Goal: Navigation & Orientation: Find specific page/section

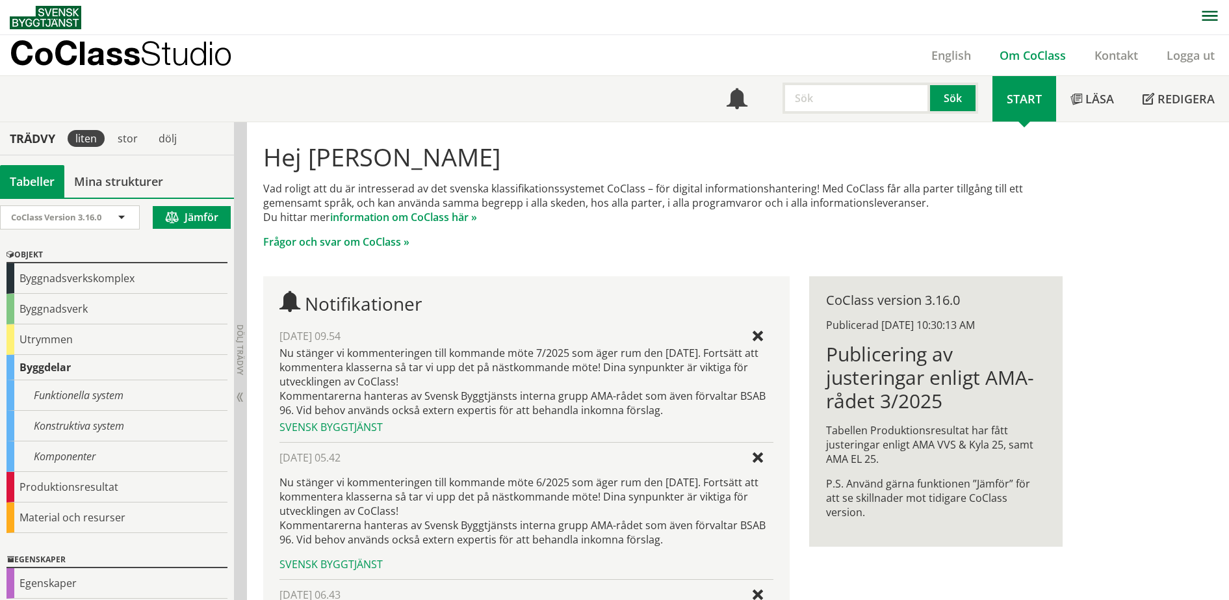
click at [1022, 53] on link "Om CoClass" at bounding box center [1032, 55] width 95 height 16
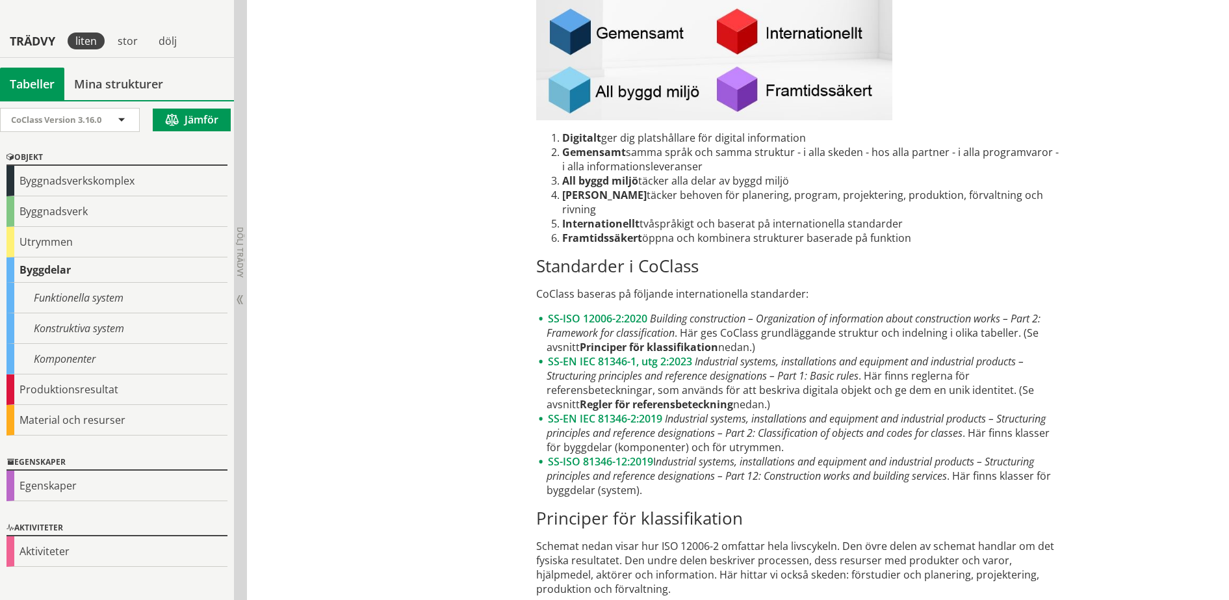
scroll to position [1625, 0]
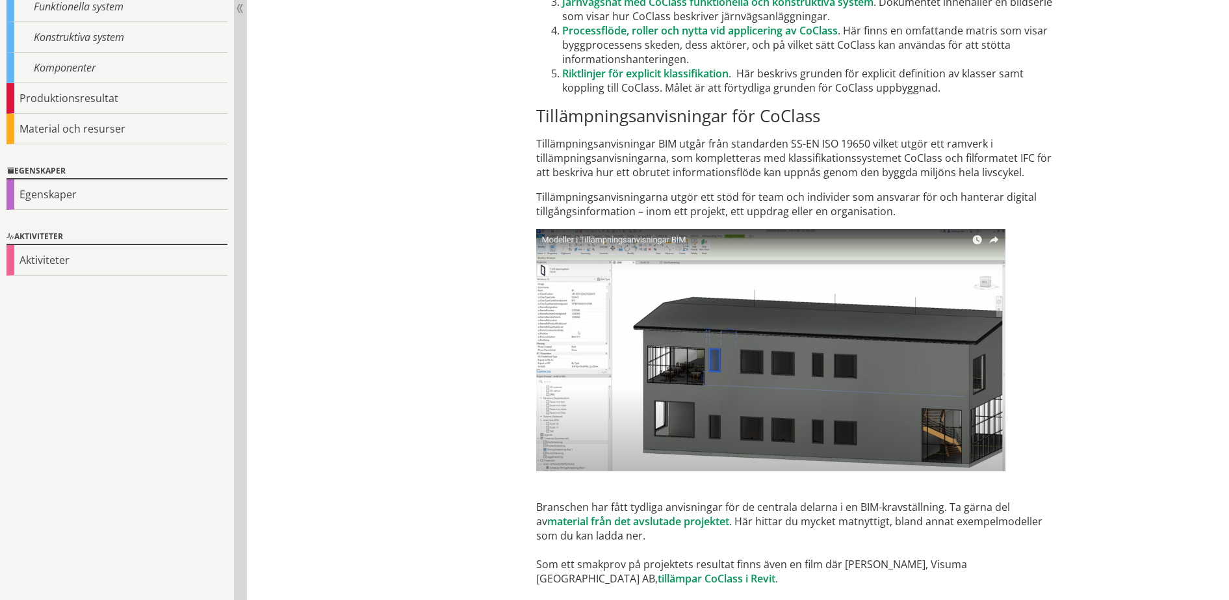
scroll to position [7701, 0]
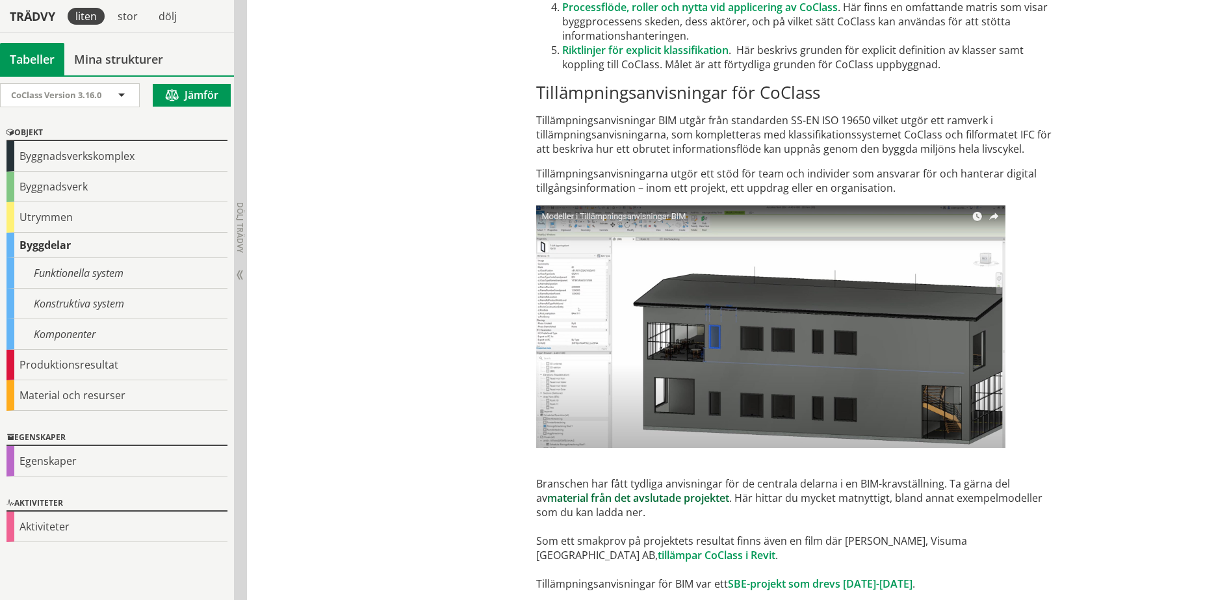
click at [617, 491] on link "material från det avslutade projektet" at bounding box center [638, 498] width 182 height 14
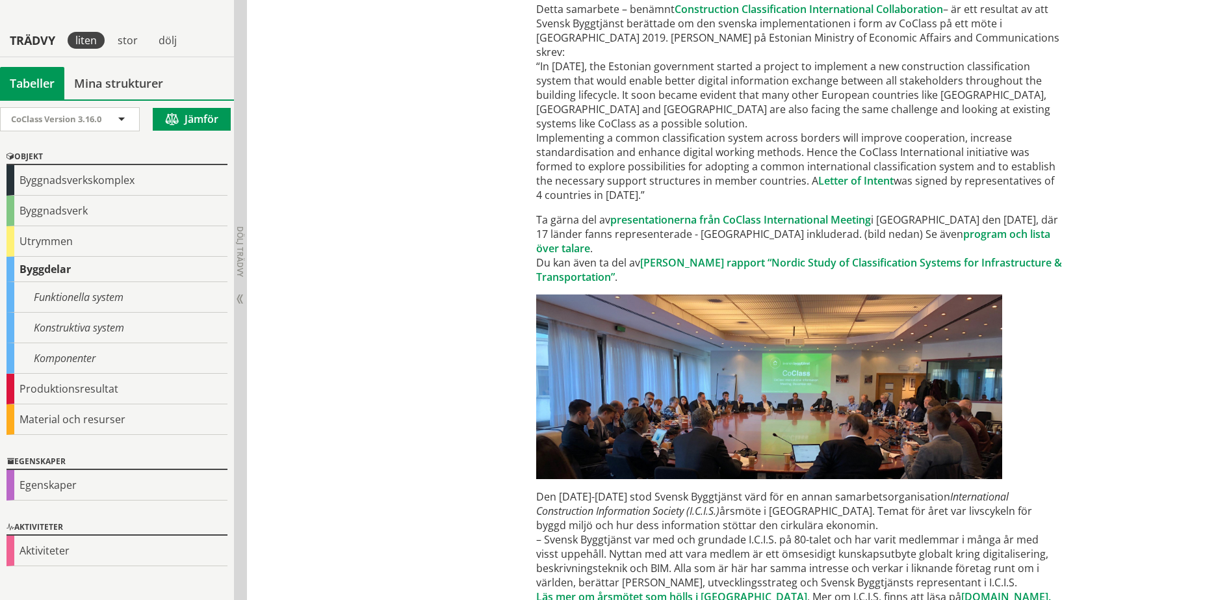
scroll to position [6239, 0]
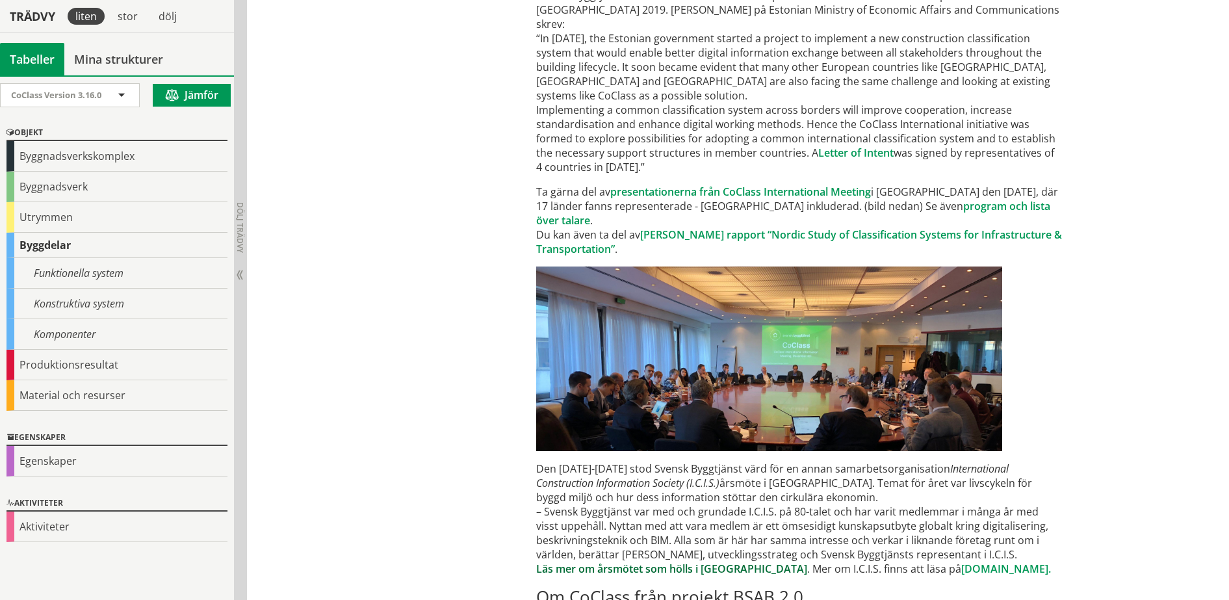
click at [674, 562] on link "Läs mer om årsmötet som hölls i [GEOGRAPHIC_DATA]" at bounding box center [671, 569] width 271 height 14
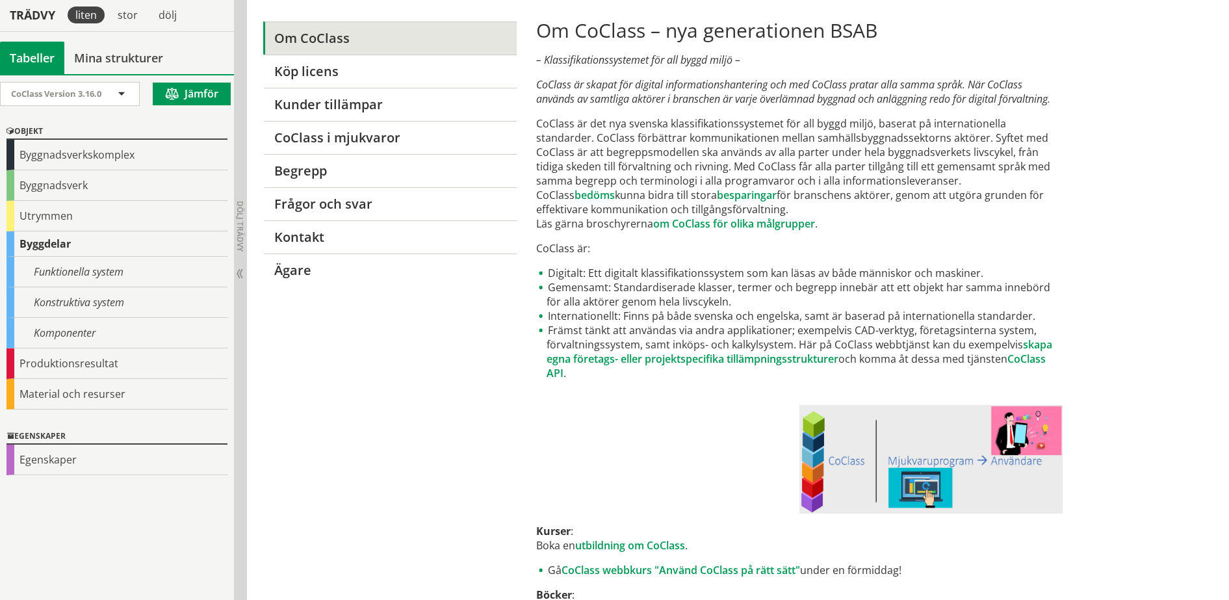
scroll to position [0, 0]
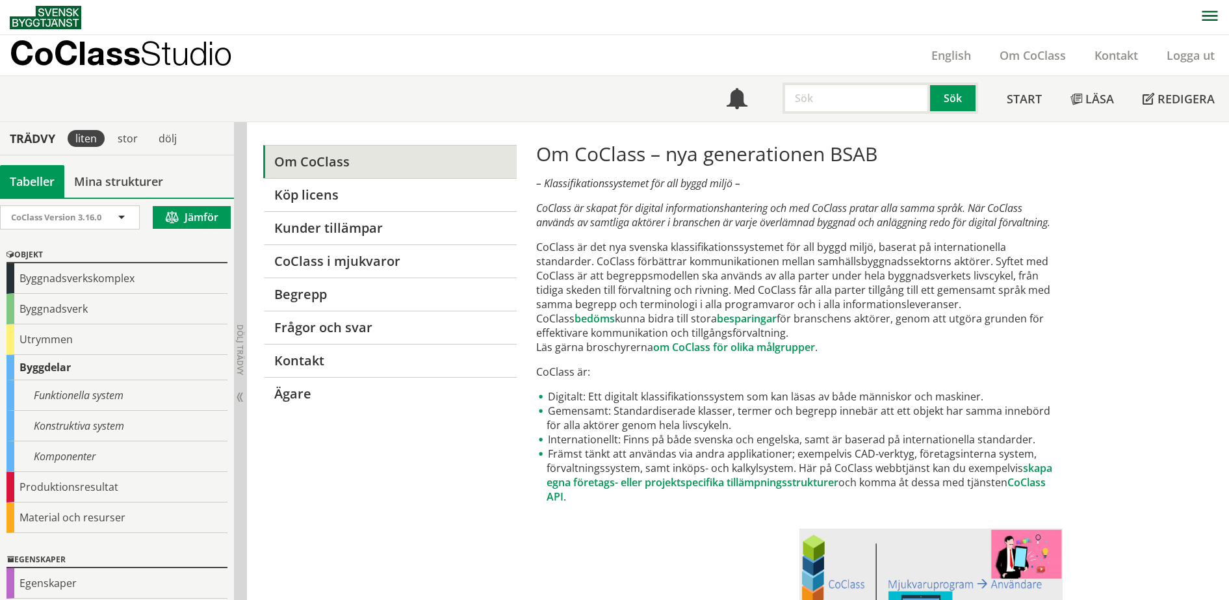
click at [71, 57] on p "CoClass Studio" at bounding box center [121, 52] width 222 height 15
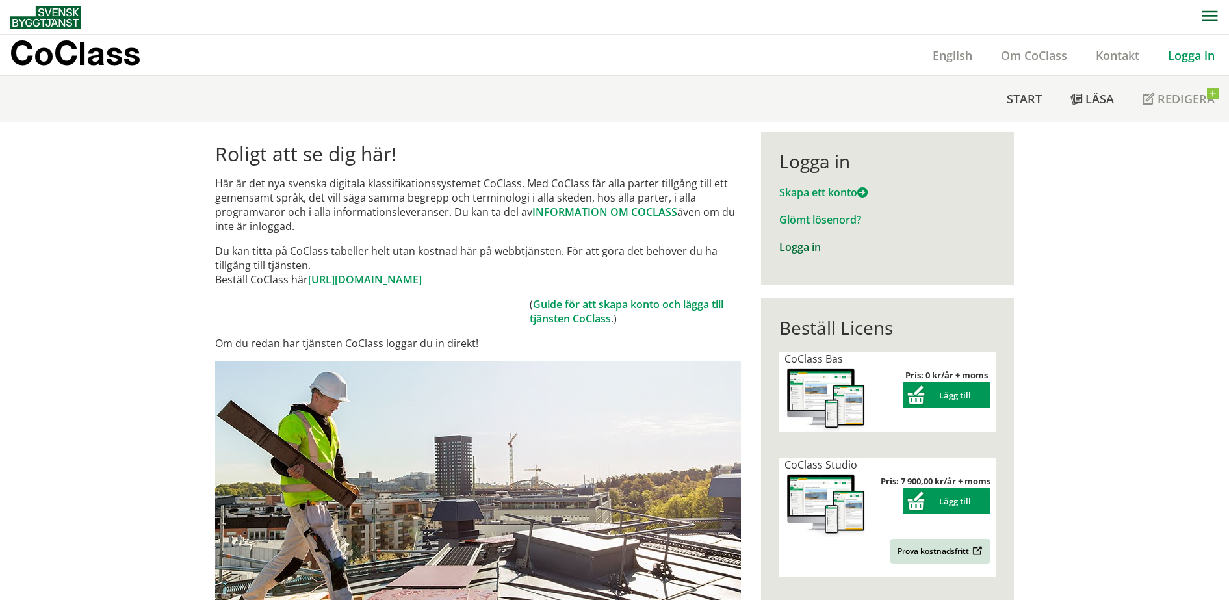
click at [790, 247] on link "Logga in" at bounding box center [800, 247] width 42 height 14
